Goal: Entertainment & Leisure: Consume media (video, audio)

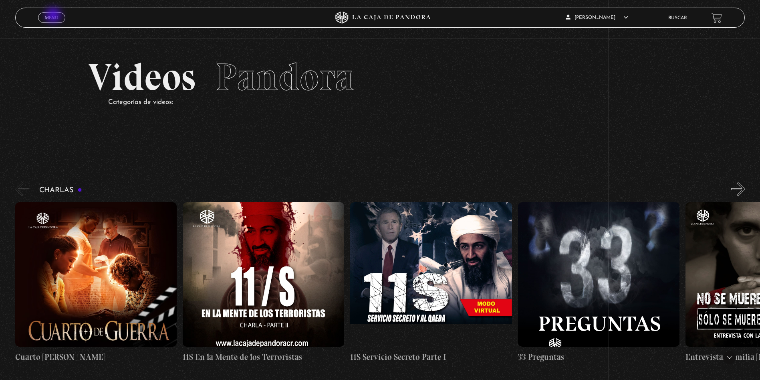
click at [54, 16] on span "Menu" at bounding box center [51, 17] width 13 height 5
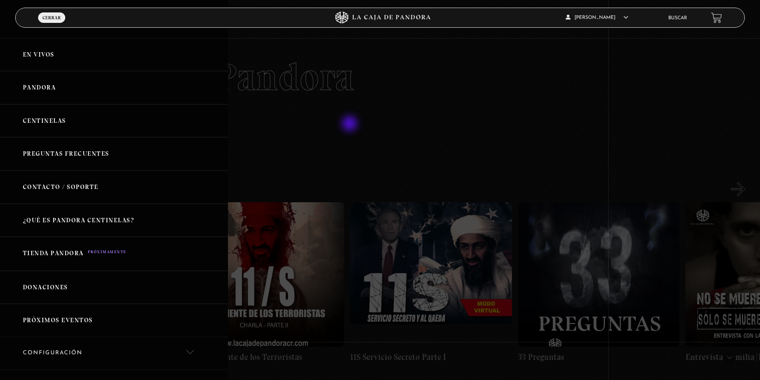
click at [351, 124] on div at bounding box center [380, 190] width 760 height 380
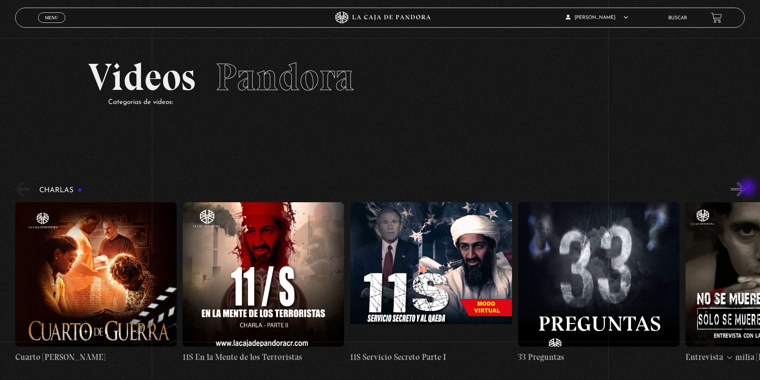
click at [745, 188] on button "»" at bounding box center [738, 189] width 14 height 14
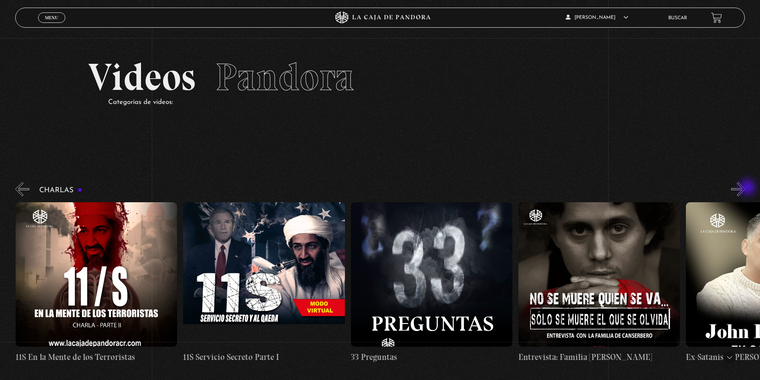
click at [745, 188] on button "»" at bounding box center [738, 189] width 14 height 14
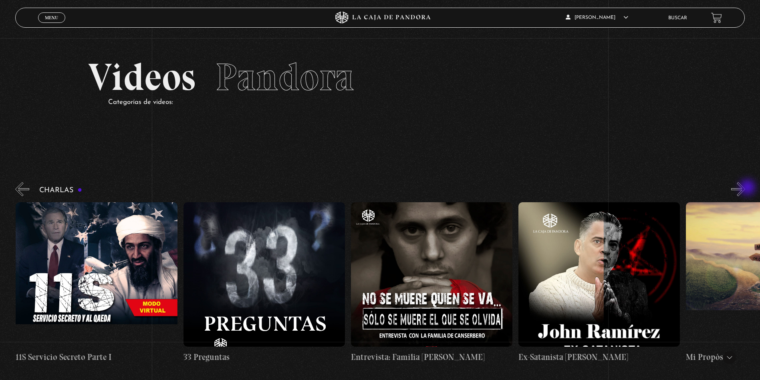
click at [745, 188] on button "»" at bounding box center [738, 189] width 14 height 14
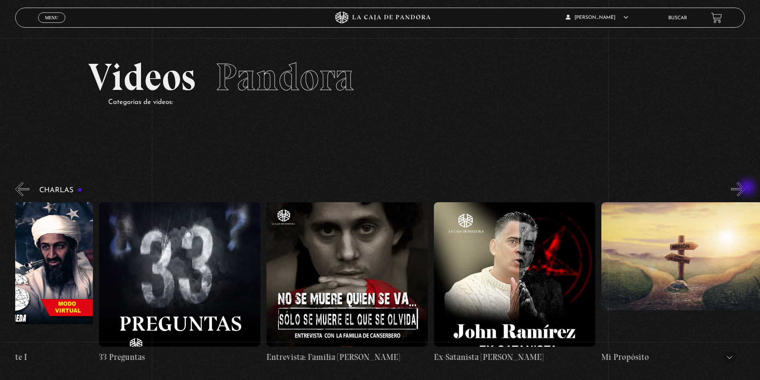
scroll to position [0, 419]
click at [745, 188] on button "»" at bounding box center [738, 189] width 14 height 14
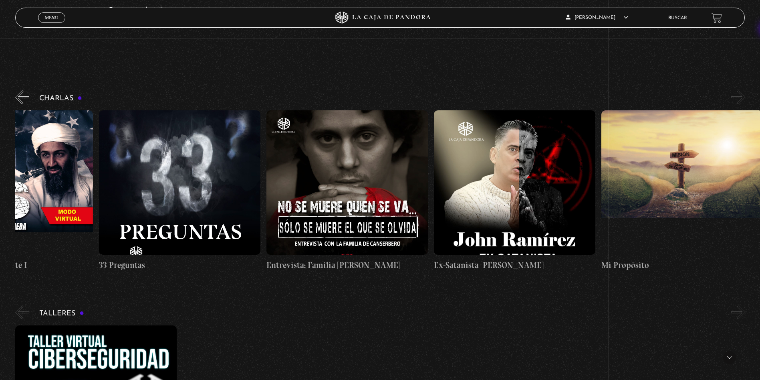
scroll to position [96, 0]
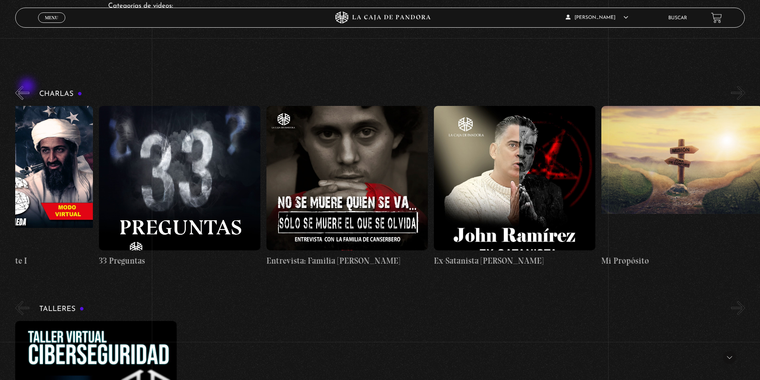
click at [28, 87] on button "«" at bounding box center [22, 93] width 14 height 14
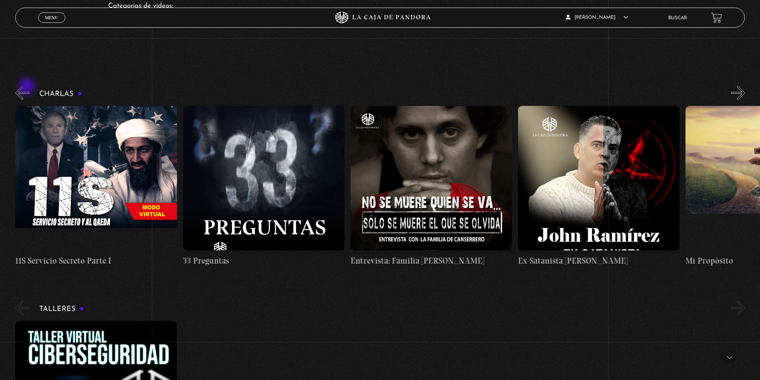
click at [28, 87] on button "«" at bounding box center [22, 93] width 14 height 14
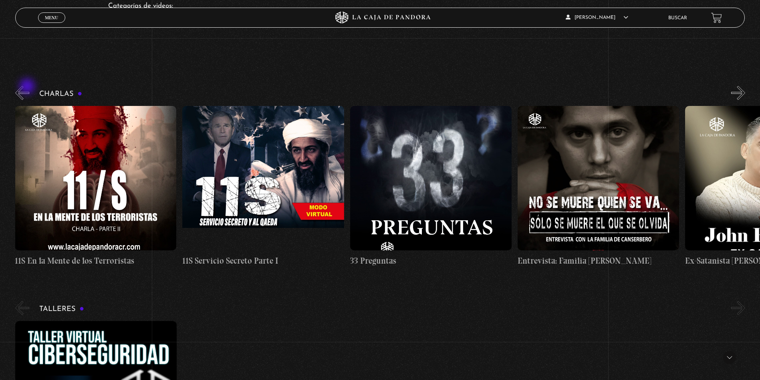
click at [28, 87] on button "«" at bounding box center [22, 93] width 14 height 14
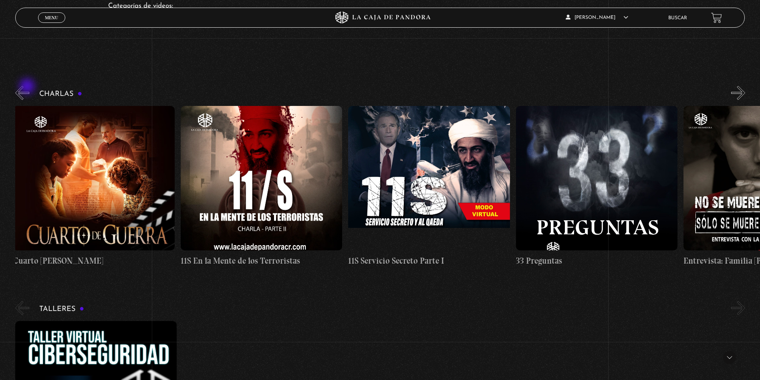
scroll to position [0, 0]
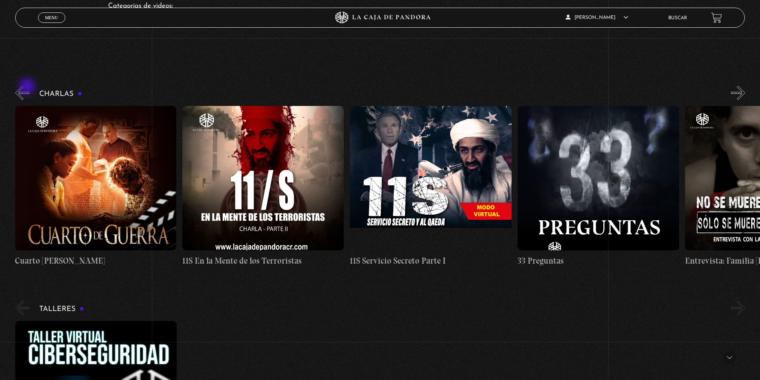
click at [28, 87] on button "«" at bounding box center [22, 93] width 14 height 14
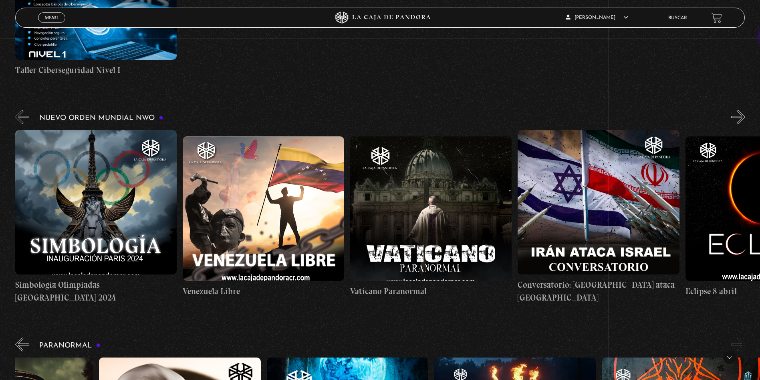
scroll to position [506, 0]
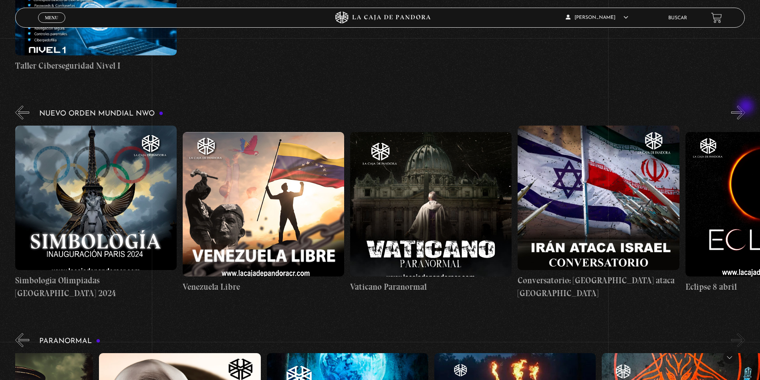
click at [745, 107] on button "»" at bounding box center [738, 112] width 14 height 14
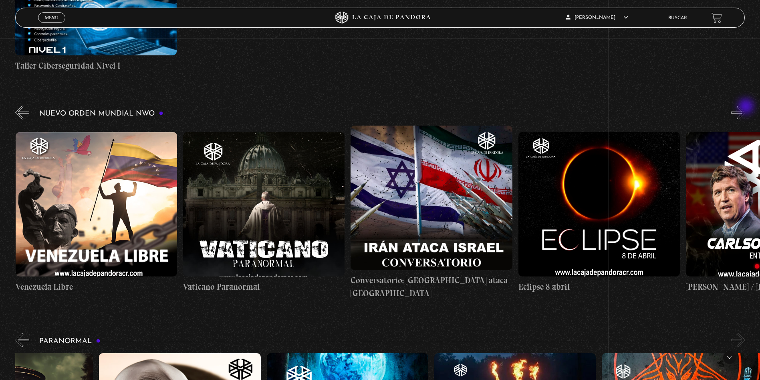
click at [745, 107] on button "»" at bounding box center [738, 112] width 14 height 14
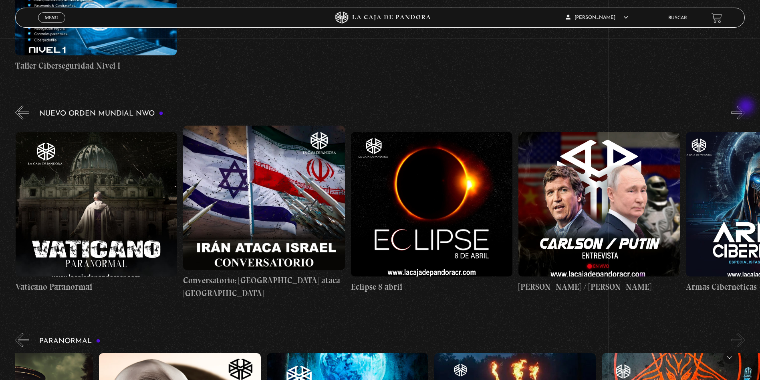
click at [745, 107] on button "»" at bounding box center [738, 112] width 14 height 14
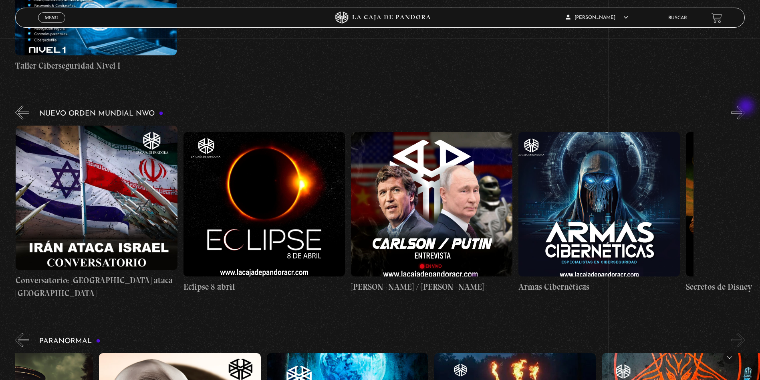
click at [745, 107] on button "»" at bounding box center [738, 112] width 14 height 14
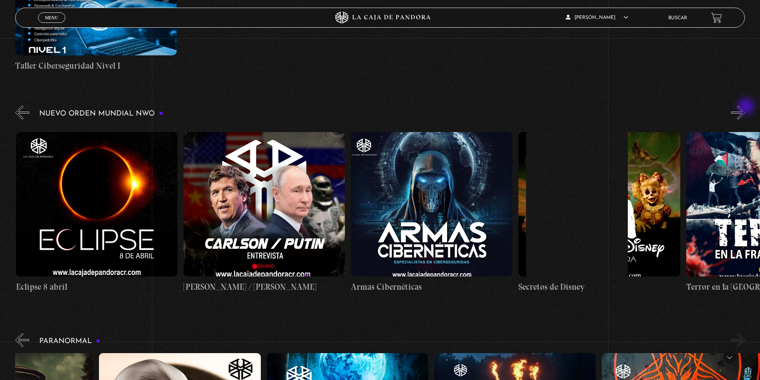
click at [745, 107] on button "»" at bounding box center [738, 112] width 14 height 14
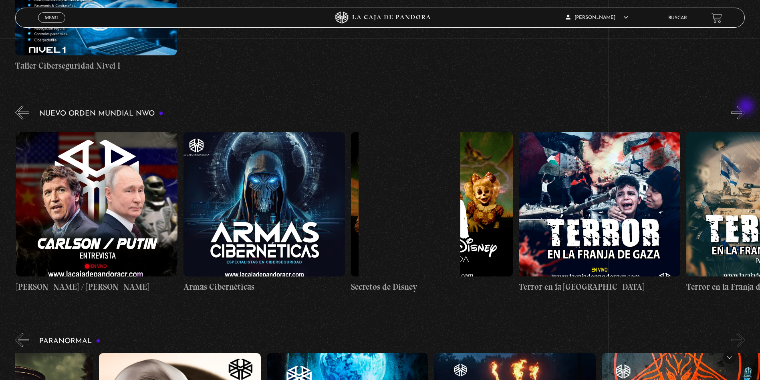
click at [745, 107] on button "»" at bounding box center [738, 112] width 14 height 14
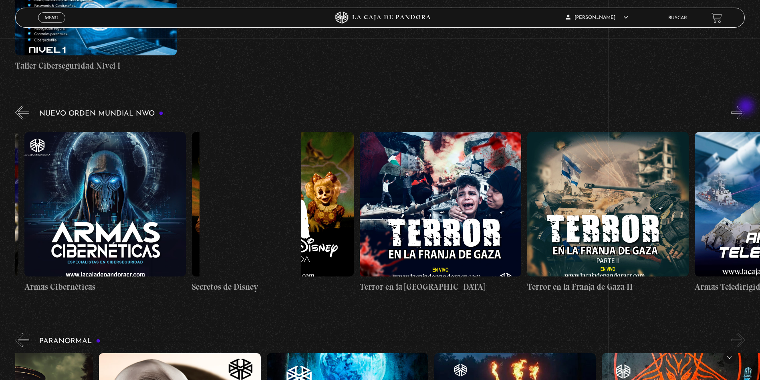
click at [745, 107] on button "»" at bounding box center [738, 112] width 14 height 14
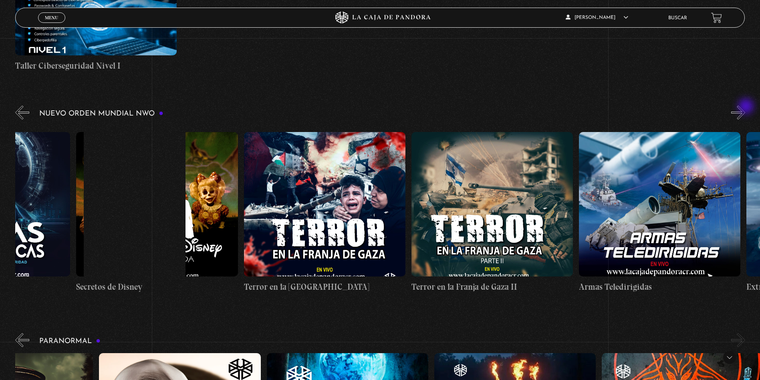
click at [745, 107] on button "»" at bounding box center [738, 112] width 14 height 14
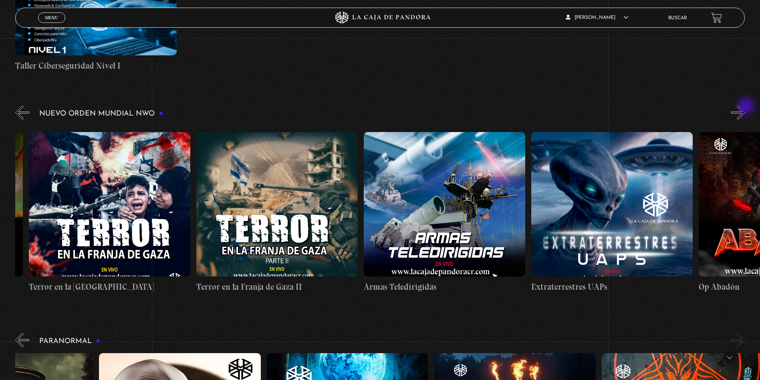
click at [745, 107] on button "»" at bounding box center [738, 112] width 14 height 14
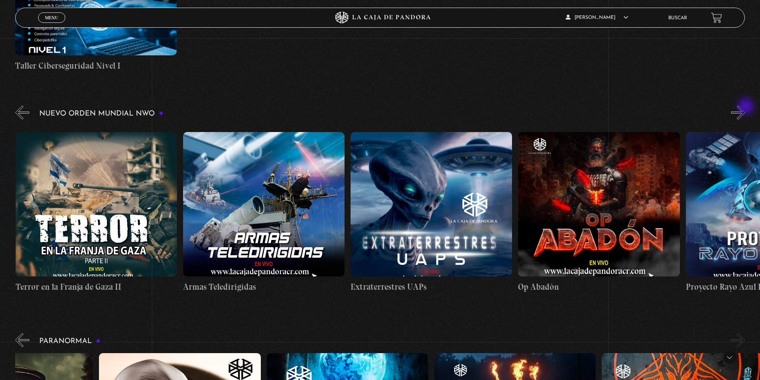
scroll to position [0, 3687]
click at [745, 107] on button "»" at bounding box center [738, 112] width 14 height 14
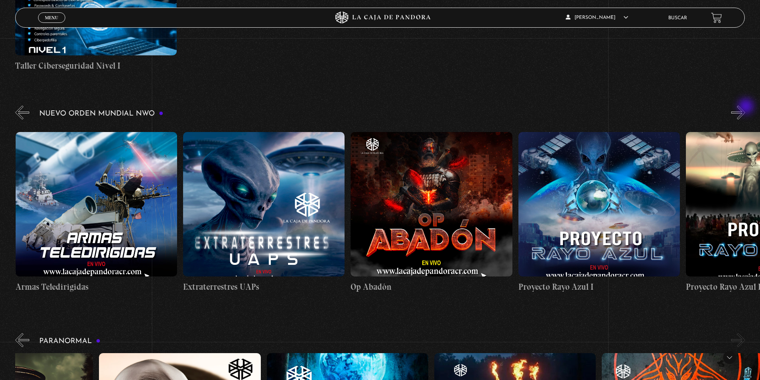
scroll to position [0, 3855]
click at [745, 107] on button "»" at bounding box center [738, 112] width 14 height 14
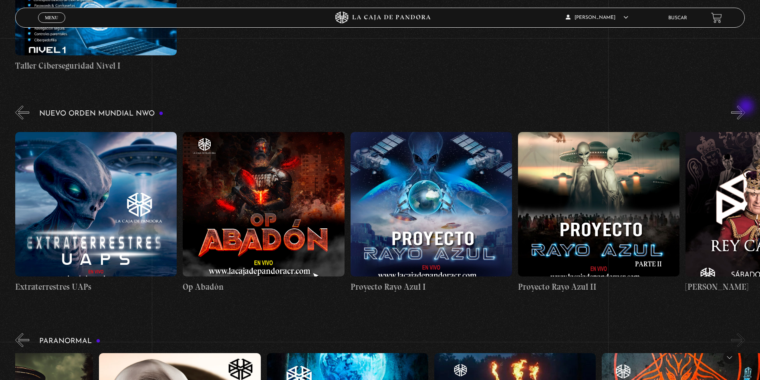
click at [745, 107] on button "»" at bounding box center [738, 112] width 14 height 14
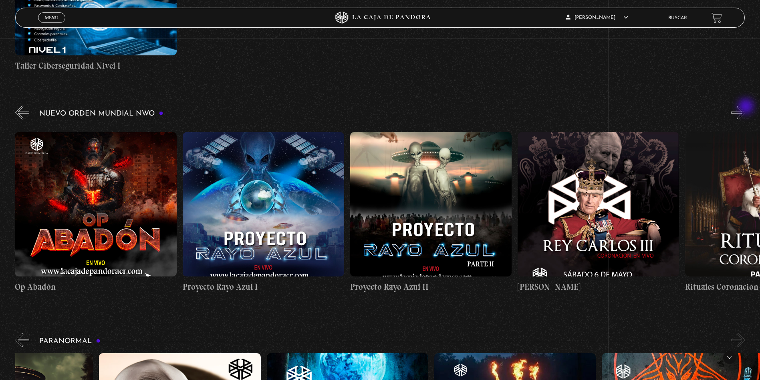
click at [745, 107] on button "»" at bounding box center [738, 112] width 14 height 14
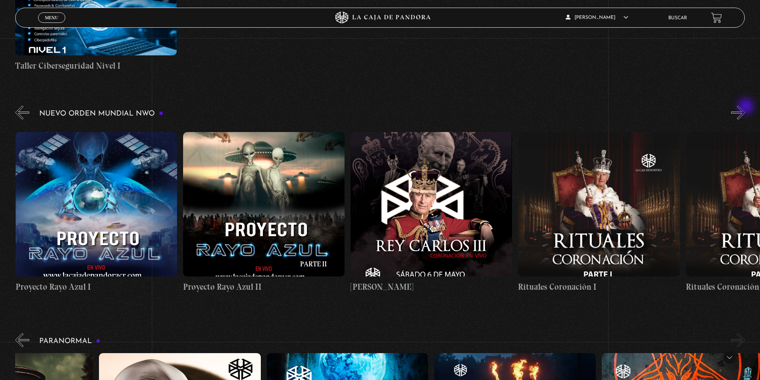
click at [745, 107] on button "»" at bounding box center [738, 112] width 14 height 14
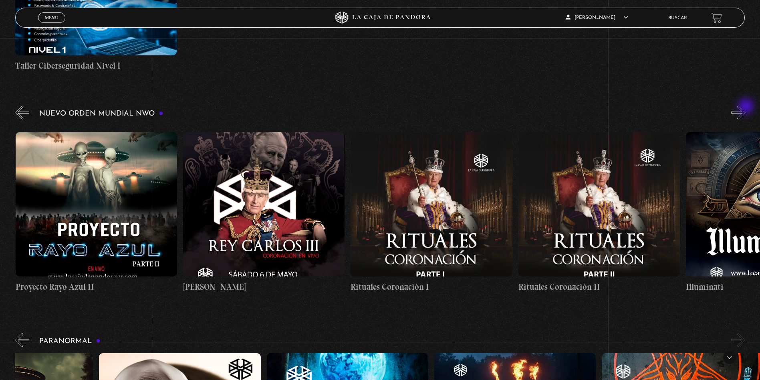
click at [745, 107] on button "»" at bounding box center [738, 112] width 14 height 14
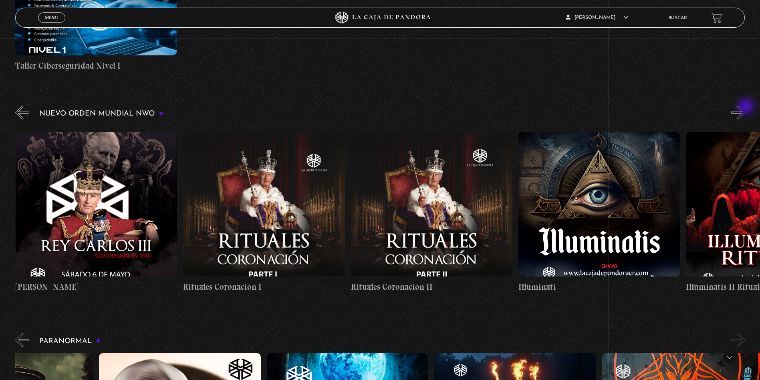
click at [745, 107] on button "»" at bounding box center [738, 112] width 14 height 14
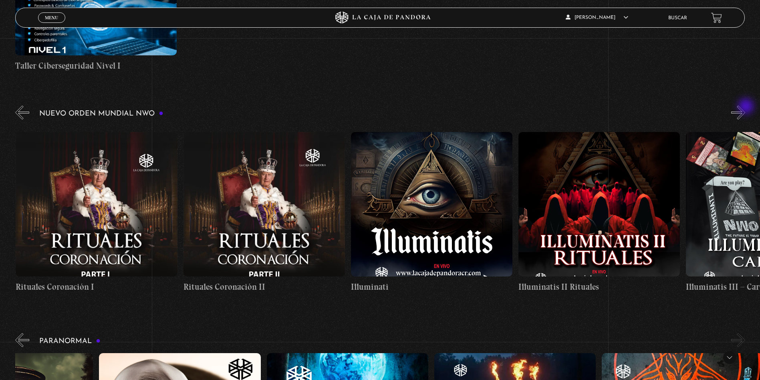
click at [745, 107] on button "»" at bounding box center [738, 112] width 14 height 14
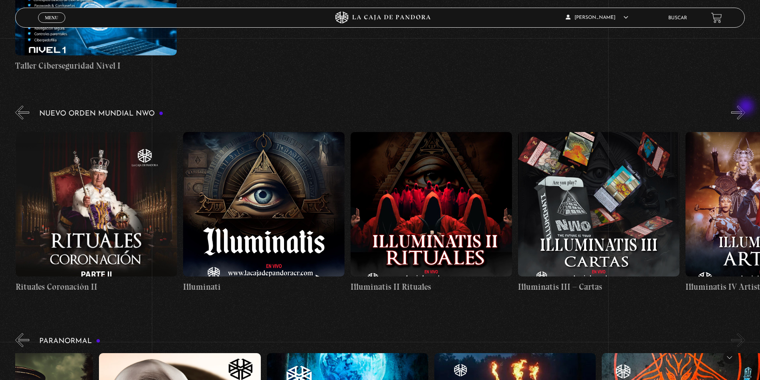
click at [745, 107] on button "»" at bounding box center [738, 112] width 14 height 14
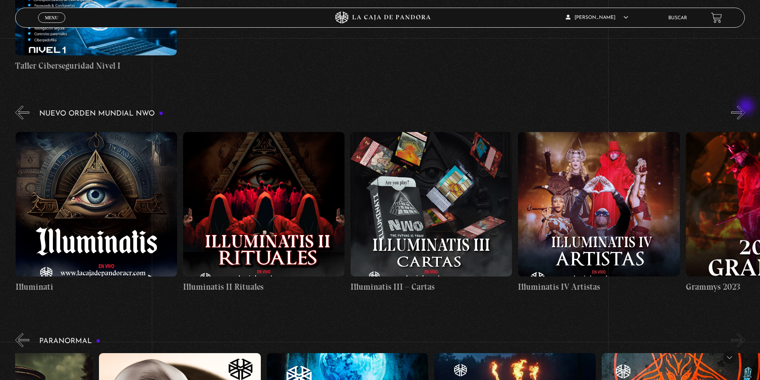
click at [745, 107] on button "»" at bounding box center [738, 112] width 14 height 14
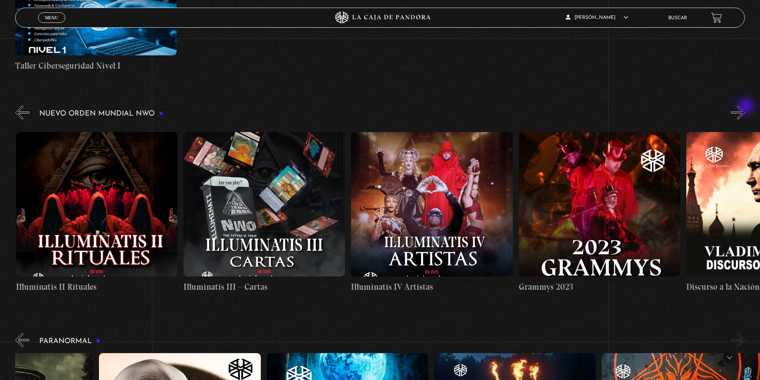
click at [745, 107] on button "»" at bounding box center [738, 112] width 14 height 14
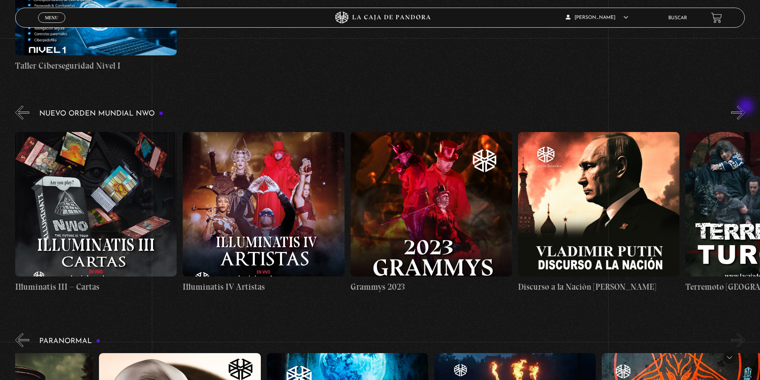
click at [745, 107] on button "»" at bounding box center [738, 112] width 14 height 14
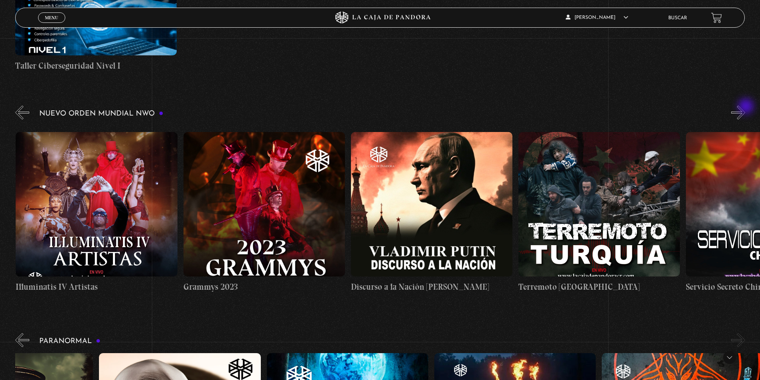
click at [745, 107] on button "»" at bounding box center [738, 112] width 14 height 14
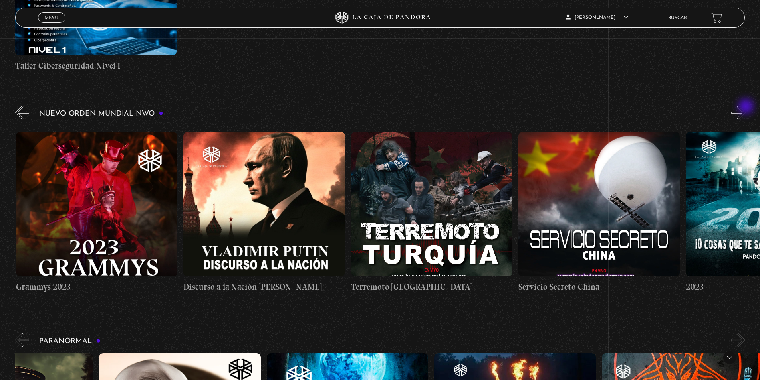
click at [745, 107] on button "»" at bounding box center [738, 112] width 14 height 14
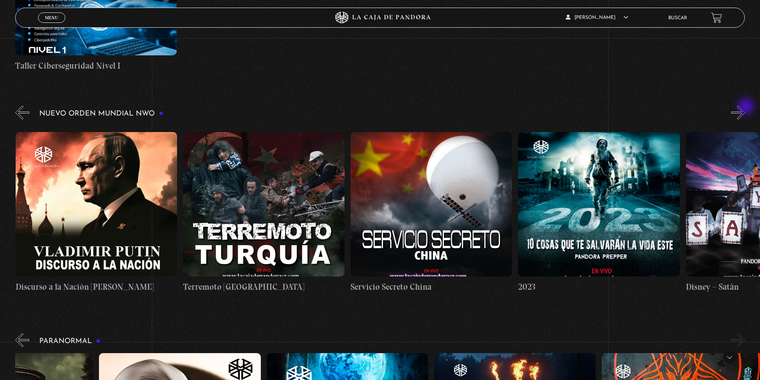
click at [745, 107] on button "»" at bounding box center [738, 112] width 14 height 14
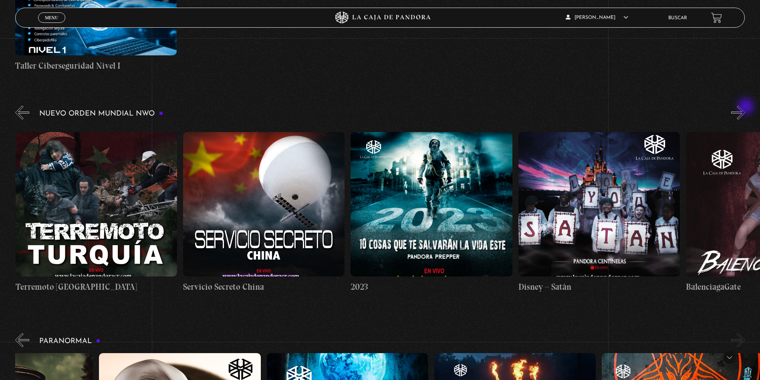
scroll to position [0, 6201]
click at [745, 107] on button "»" at bounding box center [738, 112] width 14 height 14
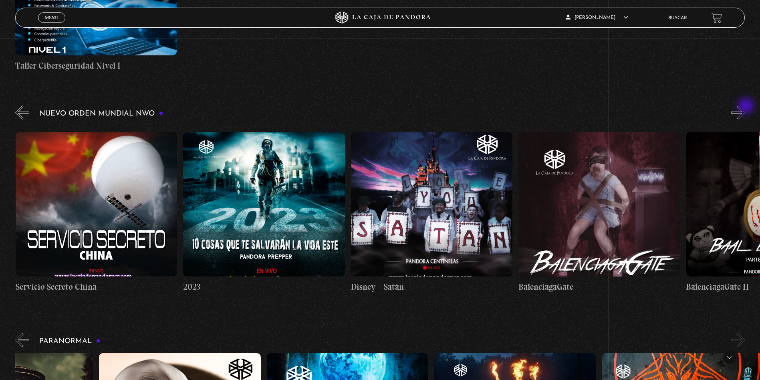
scroll to position [0, 6369]
click at [745, 106] on button "»" at bounding box center [738, 112] width 14 height 14
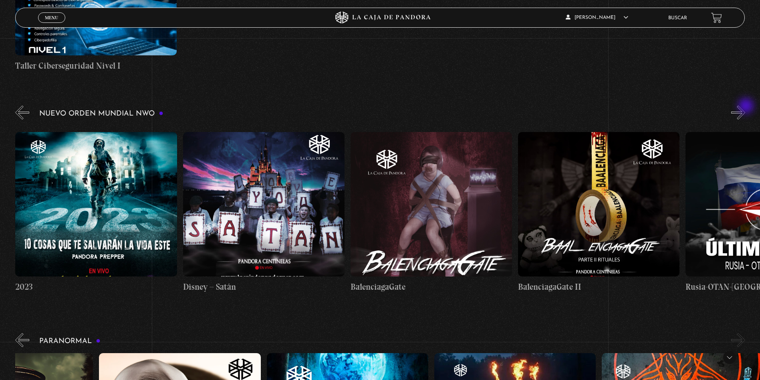
click at [745, 106] on button "»" at bounding box center [738, 112] width 14 height 14
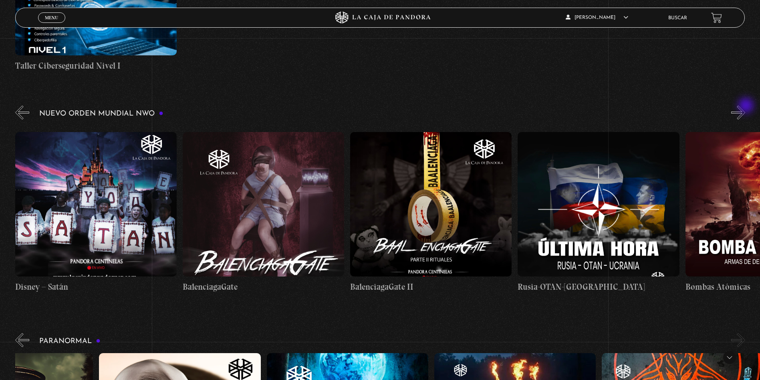
click at [745, 106] on button "»" at bounding box center [738, 112] width 14 height 14
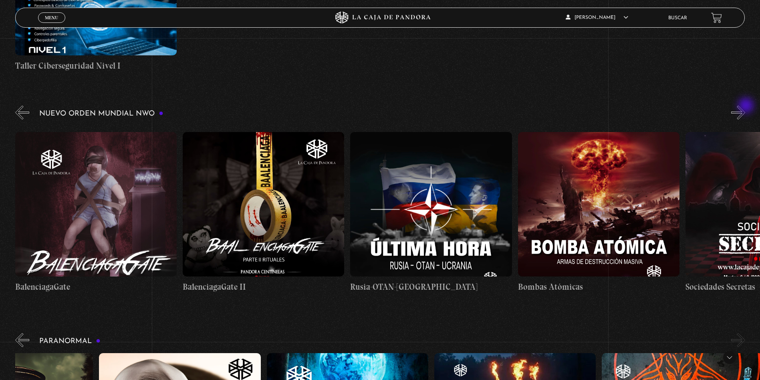
click at [745, 106] on button "»" at bounding box center [738, 112] width 14 height 14
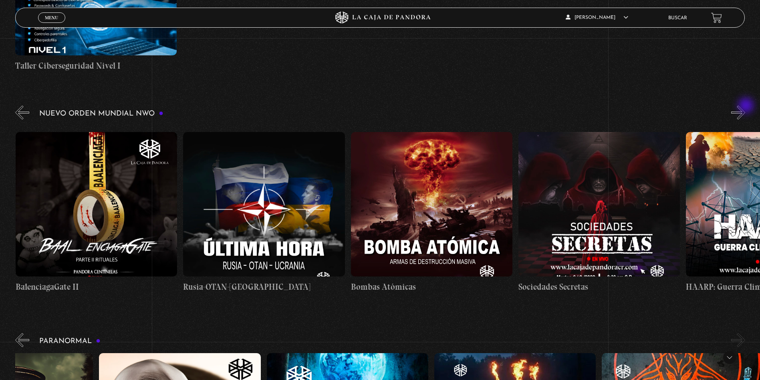
scroll to position [0, 7039]
click at [745, 106] on button "»" at bounding box center [738, 112] width 14 height 14
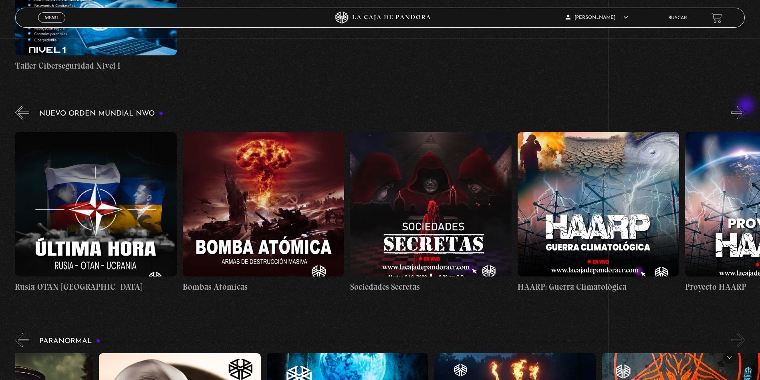
click at [745, 106] on button "»" at bounding box center [738, 112] width 14 height 14
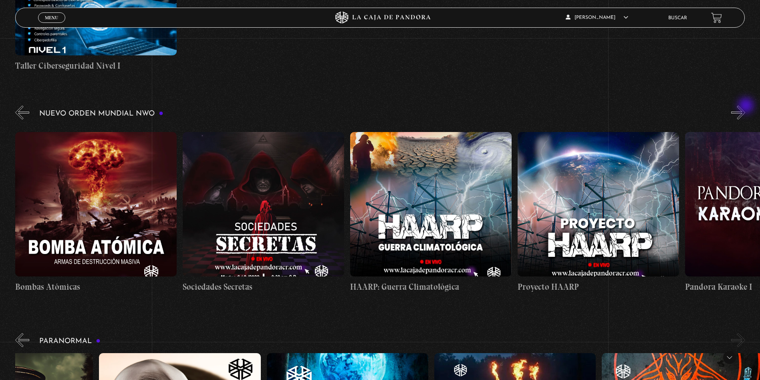
click at [745, 106] on button "»" at bounding box center [738, 112] width 14 height 14
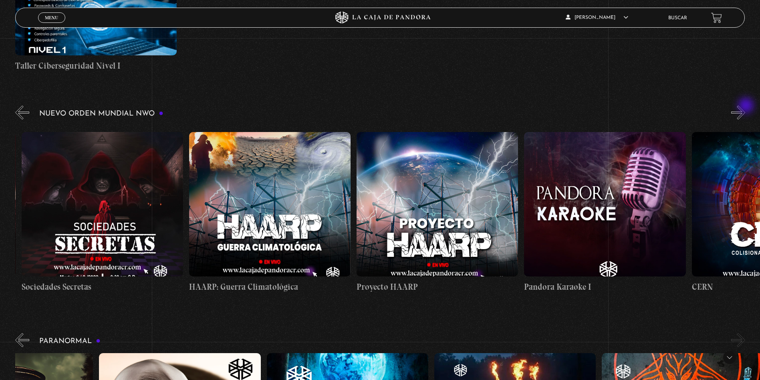
click at [745, 106] on button "»" at bounding box center [738, 112] width 14 height 14
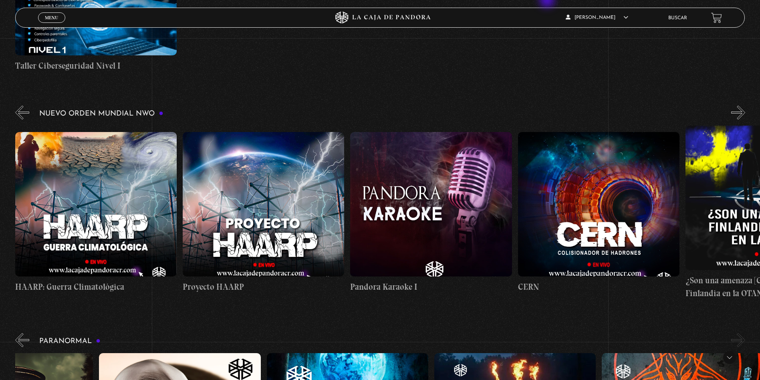
scroll to position [0, 0]
